Goal: Find specific page/section: Find specific page/section

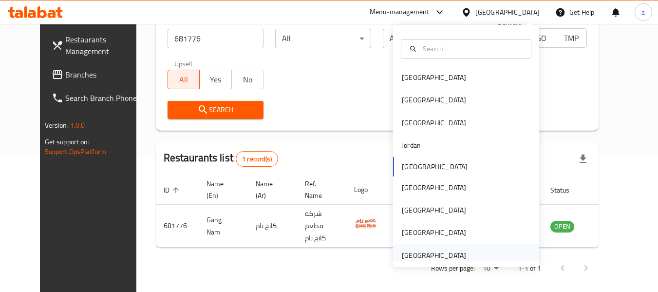
click at [496, 258] on div "[GEOGRAPHIC_DATA]" at bounding box center [466, 255] width 146 height 22
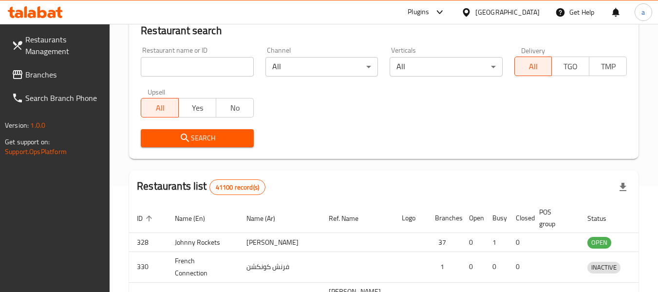
scroll to position [134, 0]
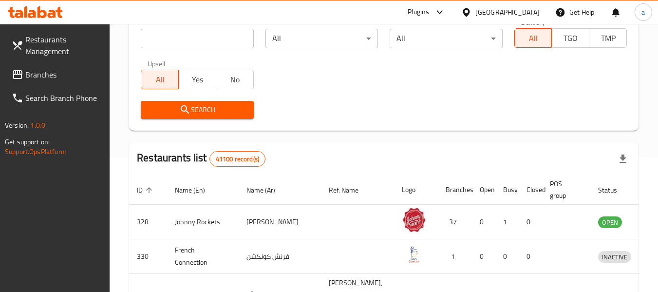
click at [45, 72] on span "Branches" at bounding box center [63, 75] width 77 height 12
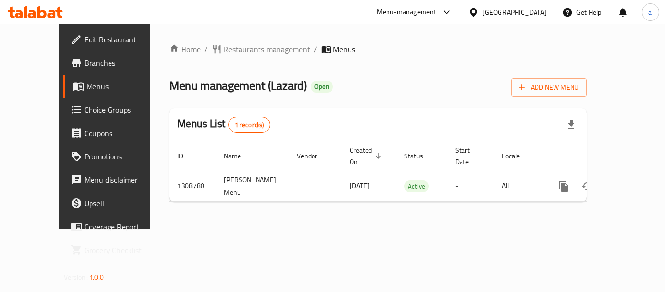
click at [237, 44] on span "Restaurants management" at bounding box center [266, 49] width 87 height 12
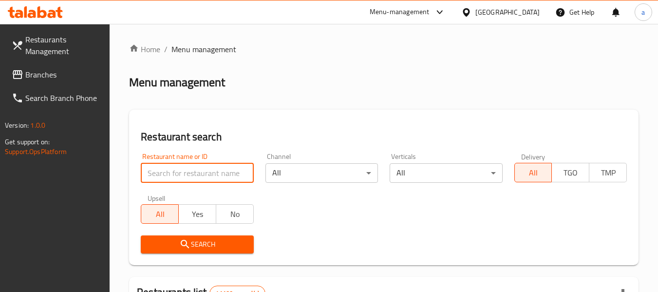
click at [205, 174] on input "search" at bounding box center [197, 172] width 112 height 19
paste input "704655"
type input "704655"
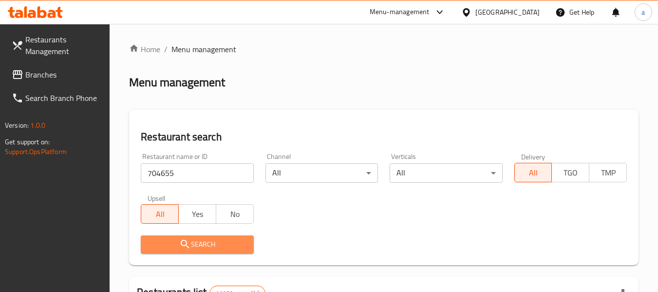
click at [214, 243] on span "Search" at bounding box center [196, 244] width 97 height 12
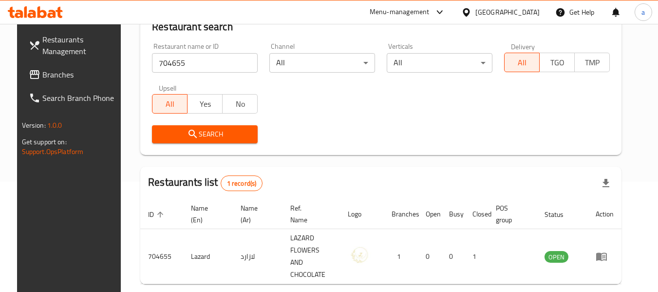
scroll to position [134, 0]
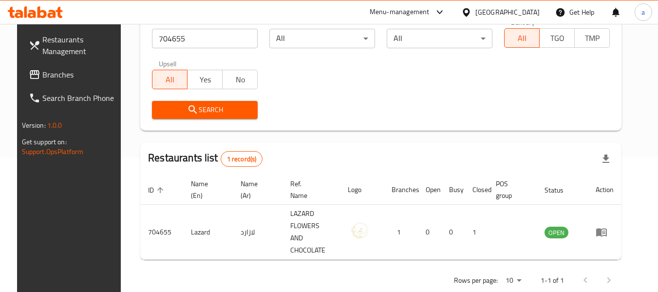
click at [42, 72] on span "Branches" at bounding box center [80, 75] width 77 height 12
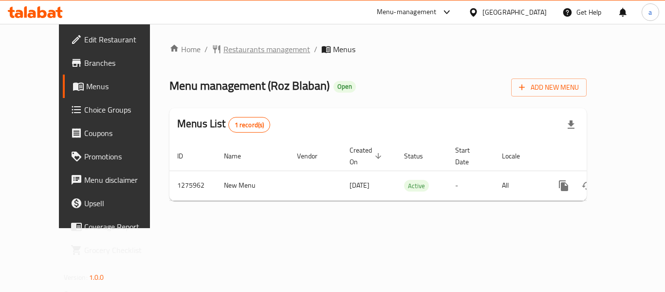
click at [247, 49] on span "Restaurants management" at bounding box center [266, 49] width 87 height 12
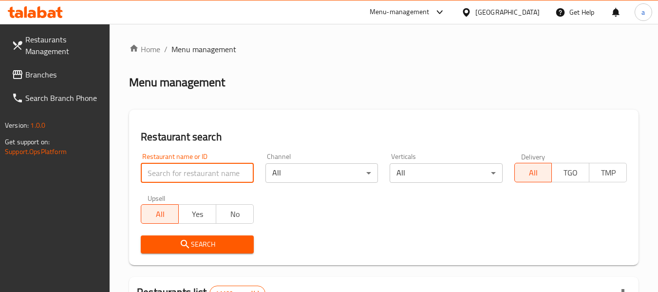
click at [208, 175] on input "search" at bounding box center [197, 172] width 112 height 19
paste input "691839"
type input "691839"
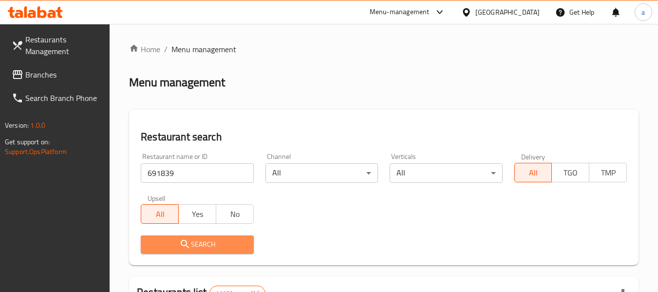
click at [203, 251] on button "Search" at bounding box center [197, 244] width 112 height 18
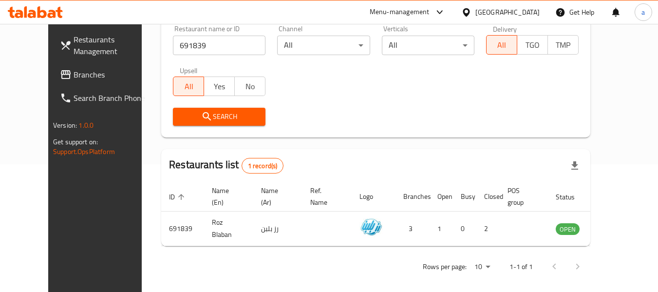
scroll to position [37, 0]
